Goal: Communication & Community: Participate in discussion

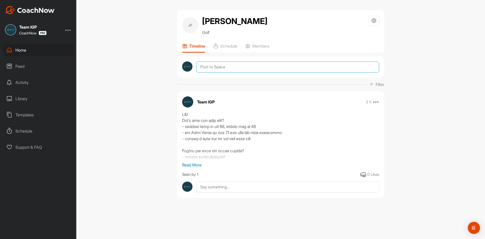
click at [214, 67] on textarea at bounding box center [287, 66] width 183 height 11
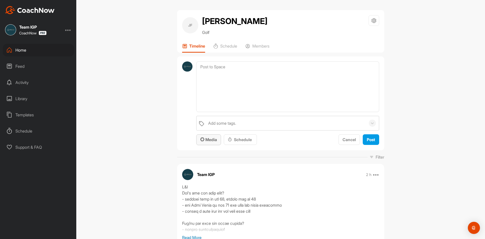
click at [206, 140] on span "Media" at bounding box center [208, 139] width 17 height 5
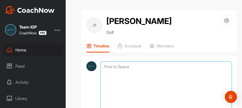
click at [124, 73] on textarea at bounding box center [166, 86] width 132 height 51
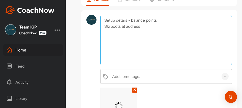
scroll to position [101, 0]
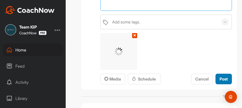
type textarea "Setup details - balance points Ski boots at address"
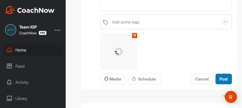
click at [220, 77] on span "Post" at bounding box center [224, 79] width 8 height 5
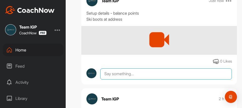
click at [125, 74] on textarea at bounding box center [166, 73] width 132 height 11
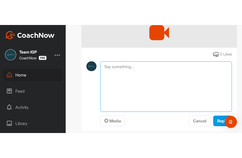
scroll to position [227, 0]
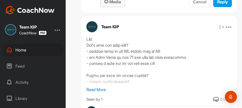
click at [108, 4] on span "Media" at bounding box center [112, 1] width 17 height 5
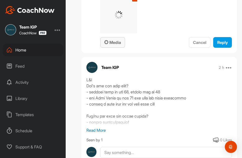
scroll to position [152, 0]
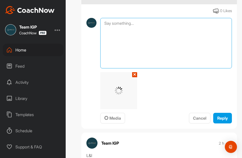
click at [134, 42] on textarea at bounding box center [166, 43] width 132 height 51
type textarea "Trackman Report"
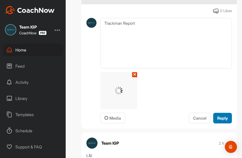
click at [216, 122] on button "Reply" at bounding box center [222, 118] width 19 height 11
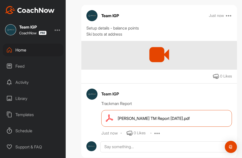
scroll to position [0, 0]
